Goal: Task Accomplishment & Management: Complete application form

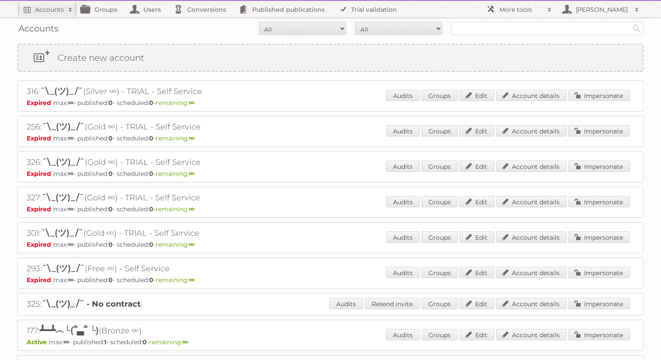
click at [528, 7] on h2 "More tools" at bounding box center [521, 9] width 44 height 9
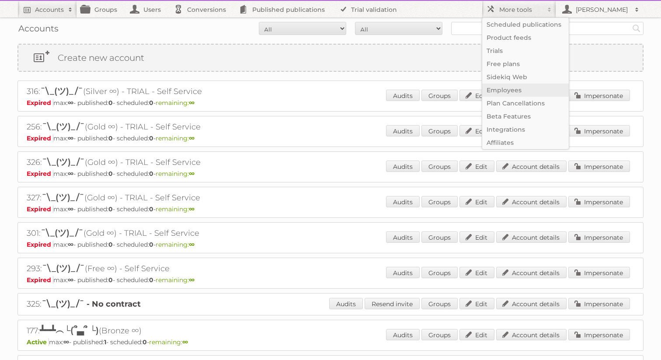
click at [519, 87] on link "Employees" at bounding box center [525, 89] width 87 height 13
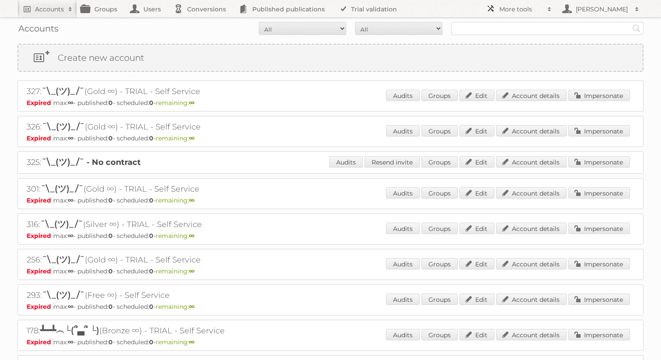
click at [511, 3] on link "More tools" at bounding box center [518, 8] width 74 height 17
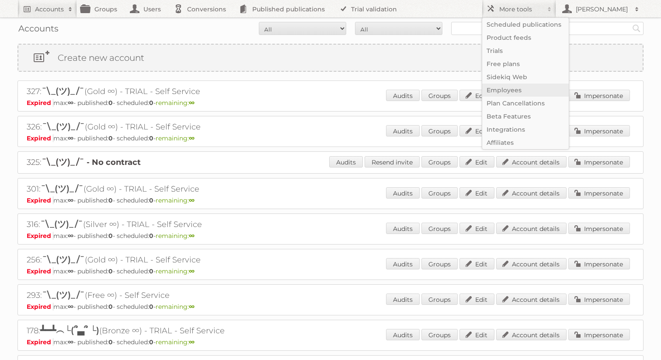
click at [502, 88] on link "Employees" at bounding box center [525, 89] width 87 height 13
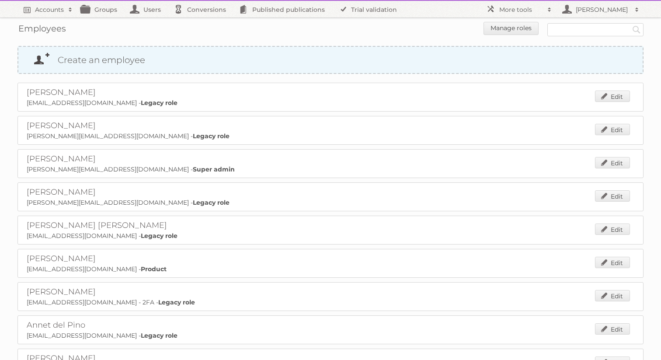
click at [390, 57] on link "Create an employee" at bounding box center [330, 60] width 624 height 26
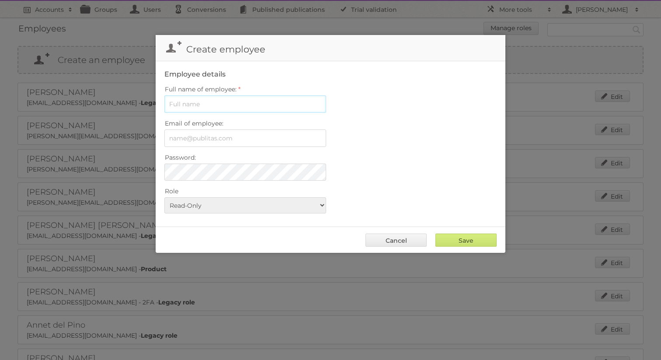
click at [284, 100] on input "Full name of employee:" at bounding box center [245, 103] width 162 height 17
type input "[PERSON_NAME]"
click at [233, 136] on input "Email of employee:" at bounding box center [245, 137] width 162 height 17
type input "[EMAIL_ADDRESS][DOMAIN_NAME]"
click at [447, 117] on label "Email of employee:" at bounding box center [330, 123] width 332 height 12
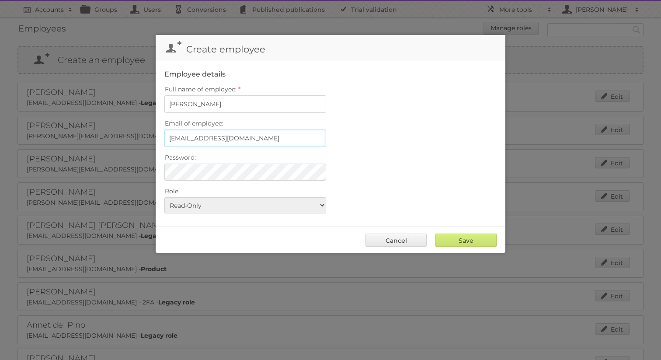
click at [326, 129] on input "[EMAIL_ADDRESS][DOMAIN_NAME]" at bounding box center [245, 137] width 162 height 17
click at [243, 202] on select "Read-Only Legacy role Product Services Super admin" at bounding box center [245, 205] width 162 height 16
select select "product"
click at [164, 197] on select "Read-Only Legacy role Product Services Super admin" at bounding box center [245, 205] width 162 height 16
click at [459, 241] on input "Save" at bounding box center [465, 239] width 61 height 13
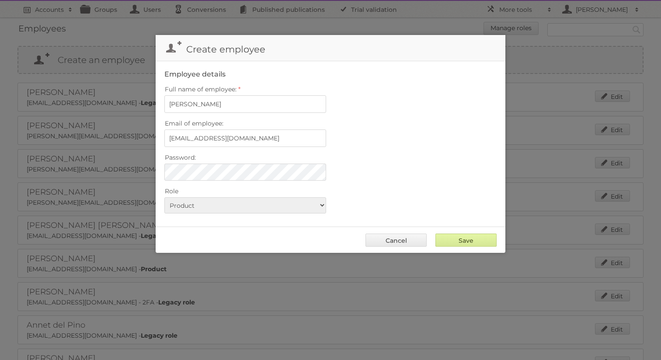
type input "..."
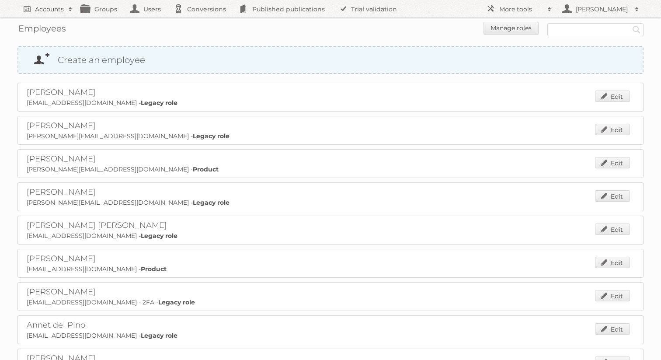
click at [370, 65] on link "Create an employee" at bounding box center [330, 60] width 624 height 26
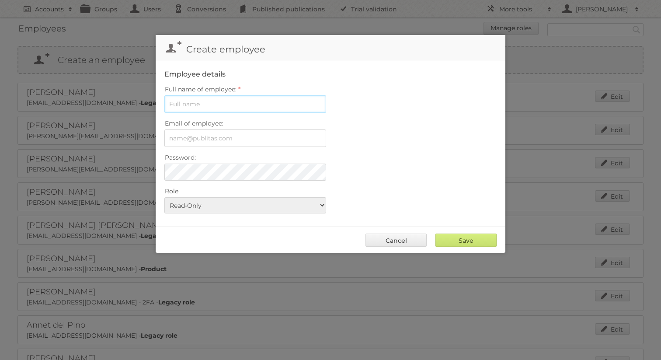
click at [275, 106] on input "Full name of employee:" at bounding box center [245, 103] width 162 height 17
click at [218, 108] on input "y" at bounding box center [245, 103] width 162 height 17
type input "y"
paste input "[PERSON_NAME]"
paste input "text"
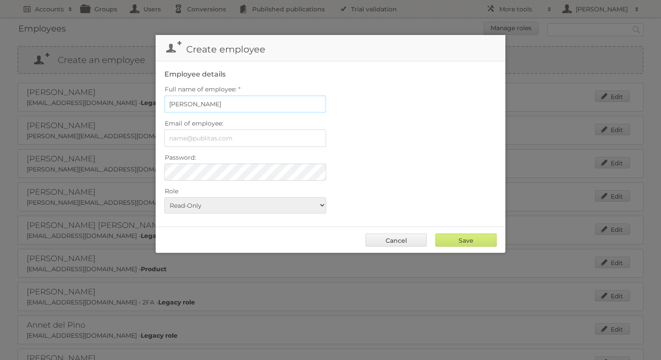
type input "[PERSON_NAME]"
click at [291, 129] on input "Email of employee:" at bounding box center [245, 137] width 162 height 17
paste input "[EMAIL_ADDRESS][DOMAIN_NAME]"
type input "[EMAIL_ADDRESS][DOMAIN_NAME]"
click at [397, 149] on fieldset "Employee details Full name of employee: Yuliya Chatovich Email of employee: y.c…" at bounding box center [331, 143] width 350 height 165
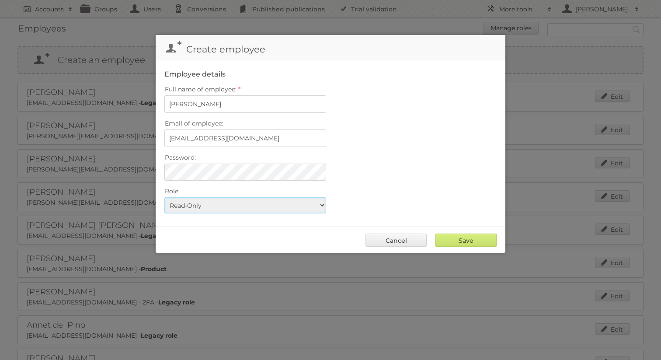
click at [282, 207] on select "Read-Only Legacy role Product Services Super admin" at bounding box center [245, 205] width 162 height 16
select select "product"
click at [164, 197] on select "Read-Only Legacy role Product Services Super admin" at bounding box center [245, 205] width 162 height 16
click at [474, 236] on input "Save" at bounding box center [465, 239] width 61 height 13
type input "..."
